Goal: Information Seeking & Learning: Learn about a topic

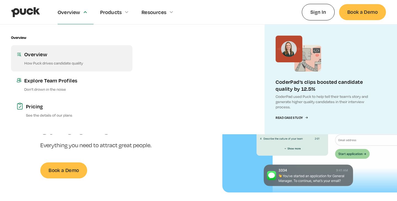
click at [60, 60] on link "Overview How Puck drives candidate quality" at bounding box center [71, 58] width 121 height 26
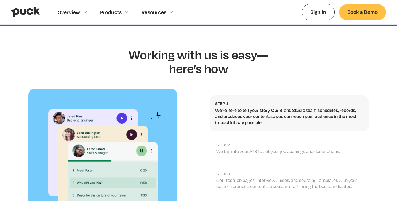
scroll to position [570, 0]
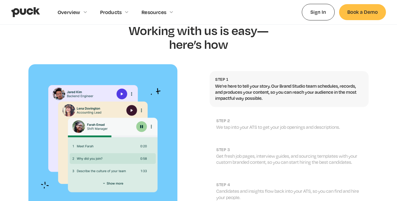
click at [227, 124] on p "We tap into your ATS to get your job openings and descriptions." at bounding box center [289, 127] width 147 height 6
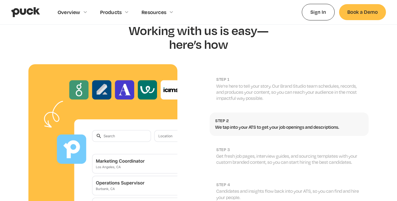
click at [254, 147] on h2 "step 3" at bounding box center [289, 149] width 147 height 5
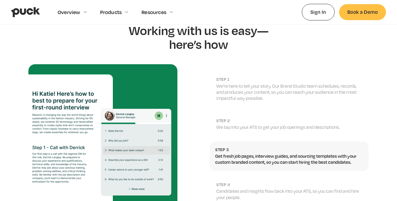
click at [252, 176] on link "step 4 Candidates and insights flow back into your ATS, so you can find and hir…" at bounding box center [288, 190] width 159 height 29
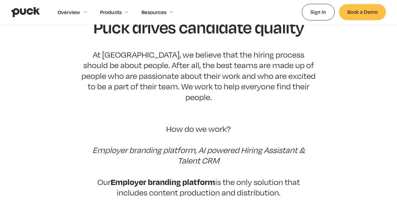
scroll to position [0, 0]
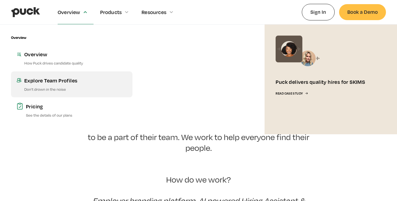
click at [68, 82] on div "Explore Team Profiles" at bounding box center [75, 80] width 103 height 7
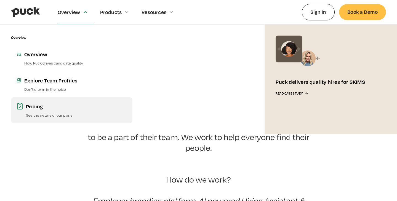
click at [51, 104] on div "Pricing" at bounding box center [76, 106] width 101 height 7
